Goal: Find specific page/section: Find specific page/section

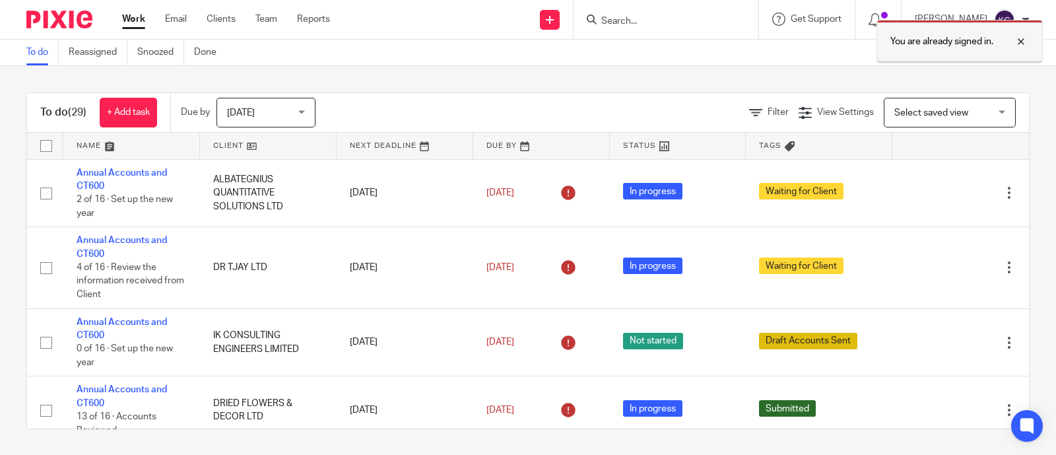
click at [1023, 38] on div at bounding box center [1011, 42] width 36 height 16
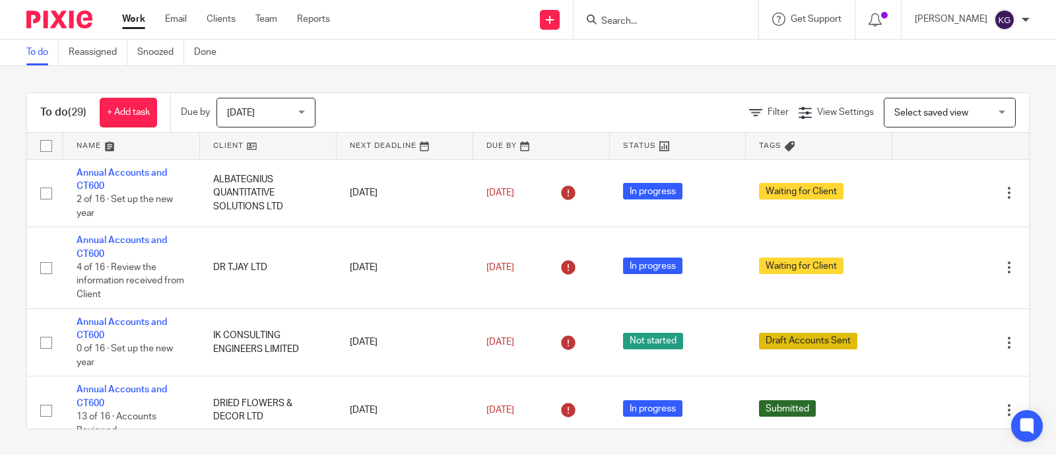
click at [606, 22] on input "Search" at bounding box center [659, 22] width 119 height 12
click at [627, 13] on form at bounding box center [670, 19] width 141 height 16
click at [600, 18] on input "Search" at bounding box center [659, 22] width 119 height 12
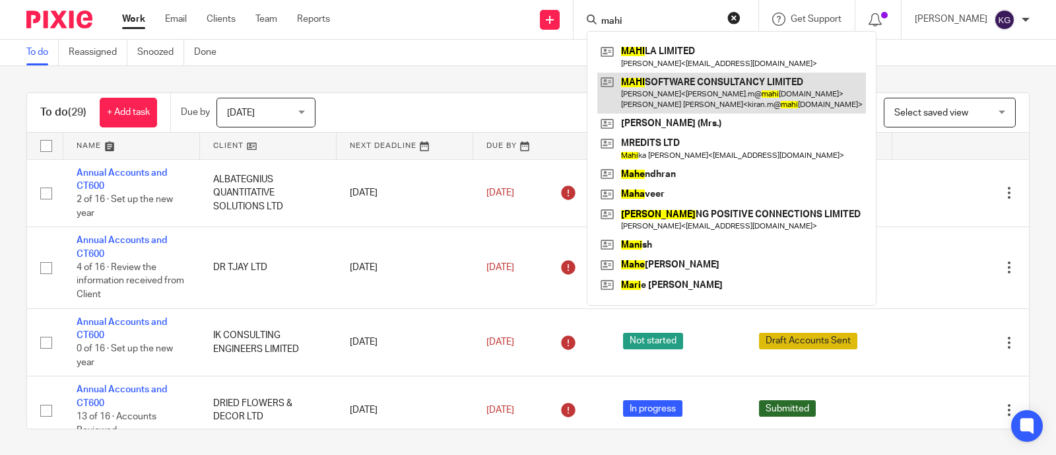
type input "mahi"
click at [625, 80] on link at bounding box center [731, 93] width 269 height 41
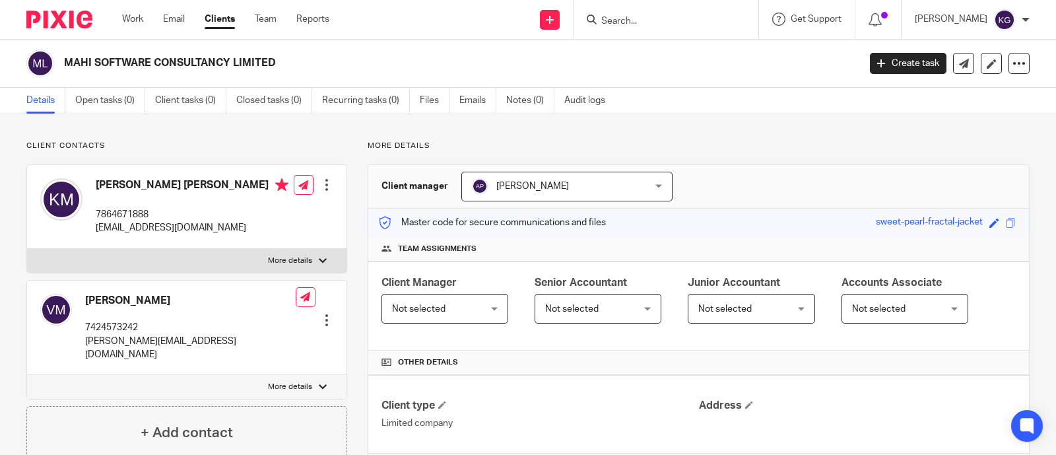
click at [72, 57] on h2 "MAHI SOFTWARE CONSULTANCY LIMITED" at bounding box center [378, 63] width 629 height 14
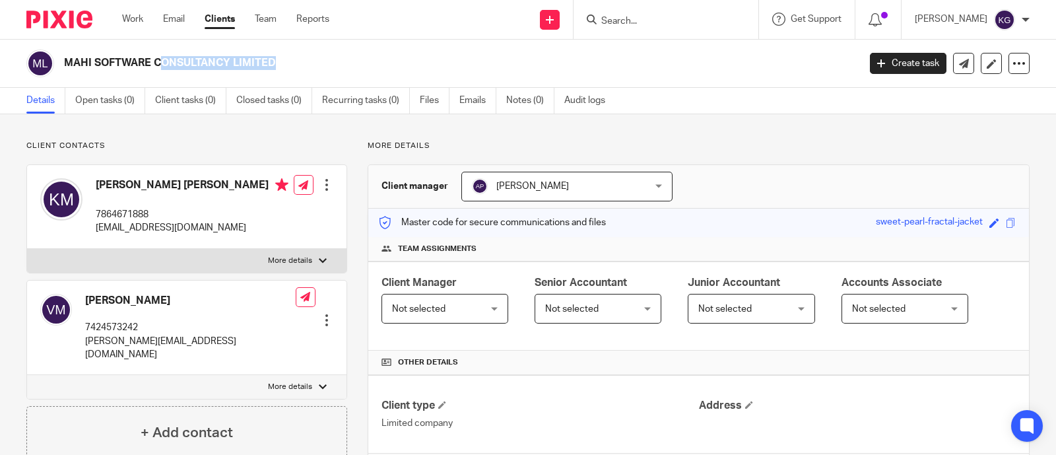
copy main "MAHI SOFTWARE CONSULTANCY LIMITED Create task Update from Companies House Expor…"
